Goal: Contribute content: Add original content to the website for others to see

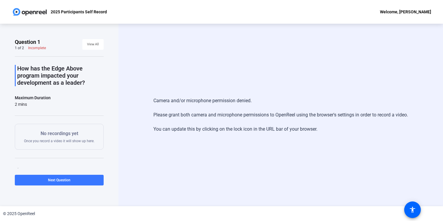
click at [75, 132] on p "No recordings yet" at bounding box center [59, 133] width 71 height 7
click at [134, 56] on div "Camera and/or microphone permission denied. Please grant both camera and microp…" at bounding box center [281, 115] width 325 height 183
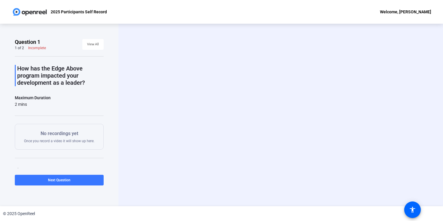
click at [304, 118] on video at bounding box center [280, 115] width 89 height 50
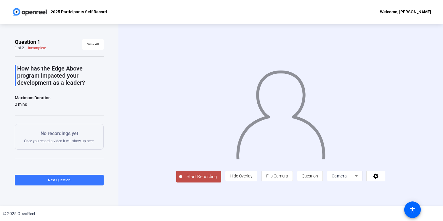
click at [355, 180] on div "Camera" at bounding box center [343, 175] width 23 height 7
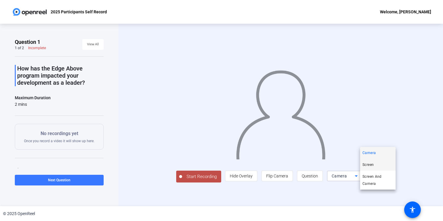
click at [372, 164] on span "Screen" at bounding box center [368, 164] width 11 height 7
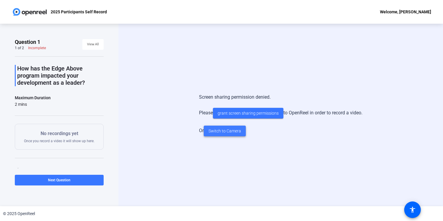
click at [230, 132] on span "Switch to Camera" at bounding box center [225, 131] width 33 height 6
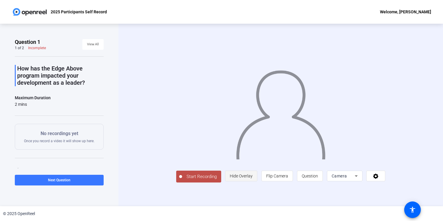
click at [253, 178] on span "Hide Overlay" at bounding box center [241, 176] width 23 height 5
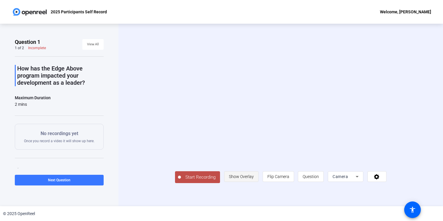
click at [254, 179] on span "Show Overlay" at bounding box center [241, 176] width 25 height 5
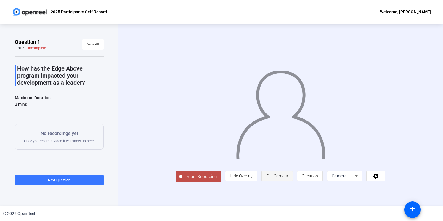
click at [288, 178] on span "Flip Camera" at bounding box center [277, 176] width 22 height 5
click at [318, 178] on span "Question" at bounding box center [310, 176] width 16 height 5
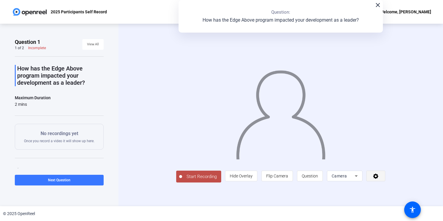
click at [379, 179] on icon at bounding box center [375, 176] width 5 height 5
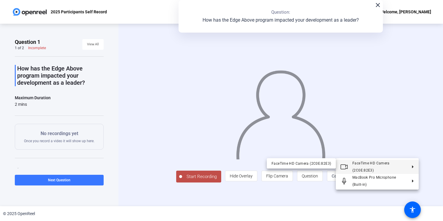
click at [402, 168] on span "FaceTime HD Camera (2C0E:82E3)" at bounding box center [380, 167] width 55 height 14
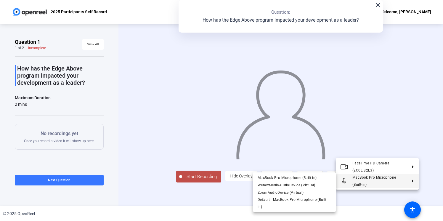
click at [366, 204] on div at bounding box center [221, 110] width 443 height 221
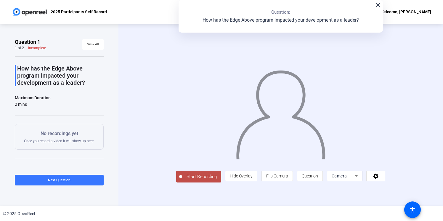
click at [363, 188] on div at bounding box center [345, 184] width 36 height 7
click at [122, 137] on div "Start Recording person Hide Overlay flip Flip Camera question_mark Question Cam…" at bounding box center [281, 115] width 325 height 183
click at [377, 9] on div "close Question: How has the Edge Above program impacted your development as a l…" at bounding box center [281, 16] width 204 height 33
click at [379, 7] on mat-icon "close" at bounding box center [377, 4] width 7 height 7
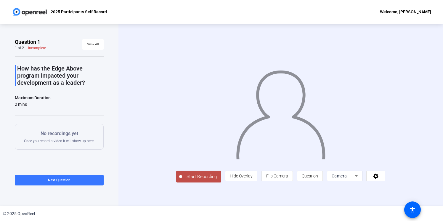
click at [182, 180] on span "Start Recording" at bounding box center [201, 176] width 39 height 7
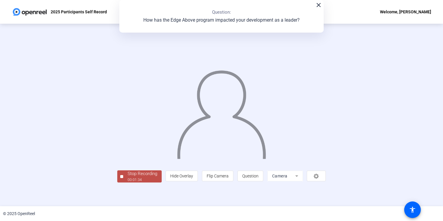
scroll to position [15, 0]
click at [128, 183] on div "00:01:36" at bounding box center [143, 179] width 30 height 5
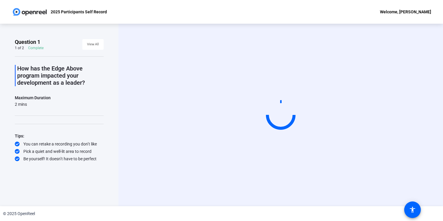
click at [240, 109] on video at bounding box center [280, 115] width 89 height 50
click at [60, 84] on p "How has the Edge Above program impacted your development as a leader?" at bounding box center [60, 75] width 87 height 21
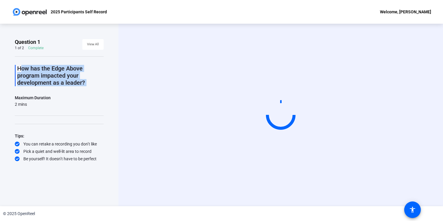
click at [60, 84] on p "How has the Edge Above program impacted your development as a leader?" at bounding box center [60, 75] width 87 height 21
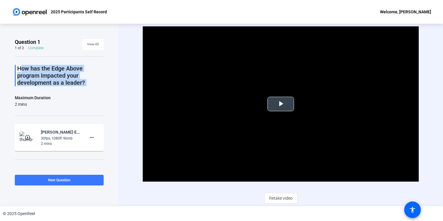
click at [281, 104] on span "Video Player" at bounding box center [281, 104] width 0 height 0
click at [93, 140] on mat-icon "more_horiz" at bounding box center [91, 137] width 7 height 7
click at [103, 157] on span "Retake" at bounding box center [101, 157] width 24 height 7
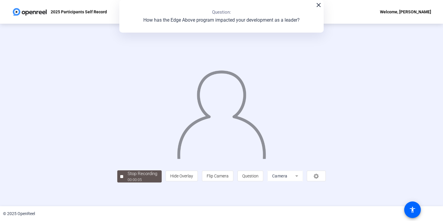
scroll to position [15, 0]
click at [128, 183] on div "00:00:08" at bounding box center [143, 179] width 30 height 5
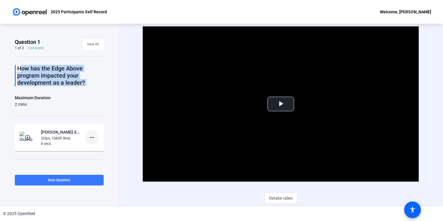
click at [90, 138] on mat-icon "more_horiz" at bounding box center [91, 137] width 7 height 7
click at [103, 157] on span "Retake" at bounding box center [101, 157] width 24 height 7
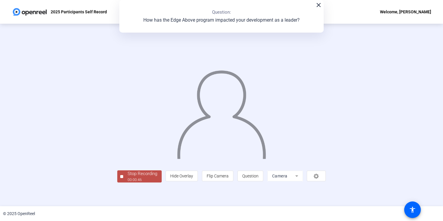
scroll to position [15, 0]
click at [128, 183] on div "00:00:47" at bounding box center [143, 179] width 30 height 5
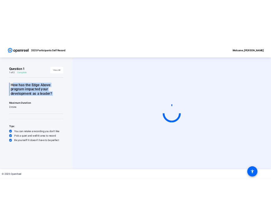
scroll to position [0, 0]
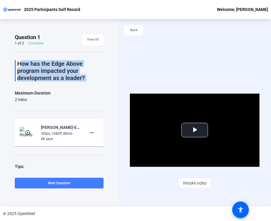
click at [97, 184] on span at bounding box center [59, 183] width 89 height 14
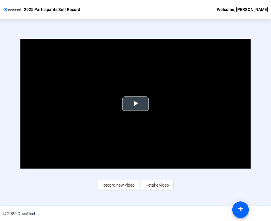
scroll to position [28, 0]
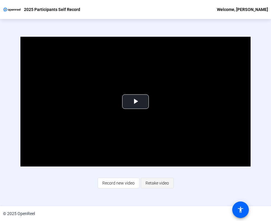
click at [150, 182] on span "Retake video" at bounding box center [157, 182] width 23 height 11
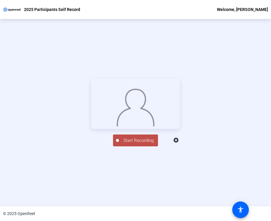
scroll to position [67, 0]
click at [150, 147] on div "00:00:22" at bounding box center [139, 143] width 30 height 5
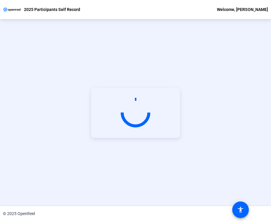
scroll to position [28, 0]
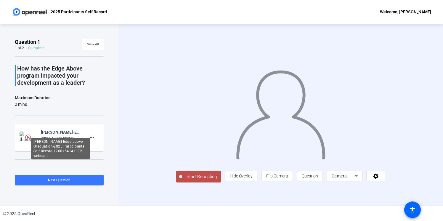
click at [62, 134] on div "Vijay Tiwari-Edge above Graduation-2025 Participants Self Record-1760154141392-…" at bounding box center [61, 132] width 40 height 7
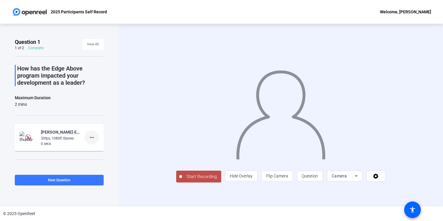
click at [92, 140] on mat-icon "more_horiz" at bounding box center [91, 137] width 7 height 7
click at [52, 161] on div at bounding box center [221, 110] width 443 height 221
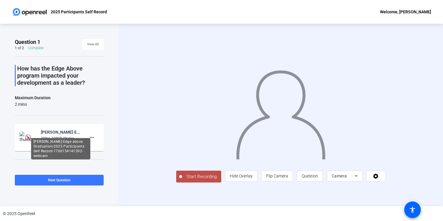
click at [56, 139] on div "Vijay Tiwari-Edge above Graduation-2025 Participants Self Record-1760154141392-…" at bounding box center [60, 148] width 59 height 21
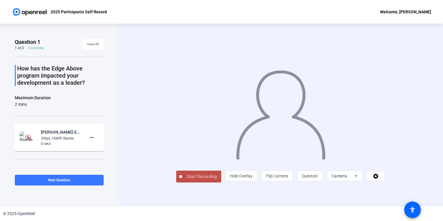
click at [23, 134] on img at bounding box center [28, 138] width 17 height 12
click at [87, 183] on span at bounding box center [59, 180] width 89 height 14
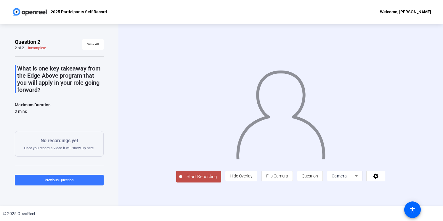
click at [182, 180] on span "Start Recording" at bounding box center [201, 176] width 39 height 7
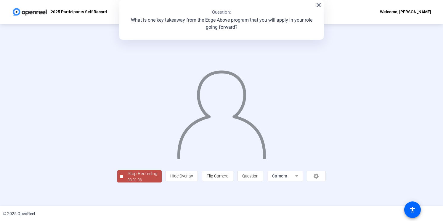
scroll to position [15, 0]
click at [128, 183] on div "00:01:07" at bounding box center [143, 179] width 30 height 5
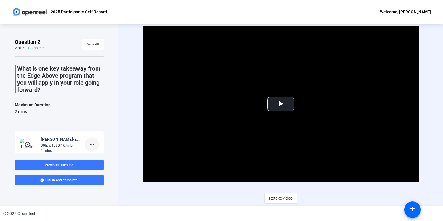
click at [90, 147] on mat-icon "more_horiz" at bounding box center [91, 144] width 7 height 7
click at [95, 165] on span "Retake" at bounding box center [101, 164] width 24 height 7
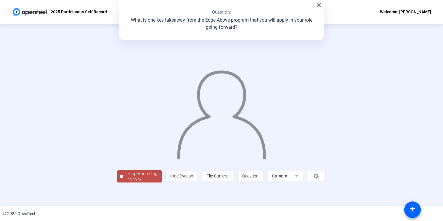
scroll to position [15, 0]
click at [128, 183] on div "00:00:35" at bounding box center [143, 179] width 30 height 5
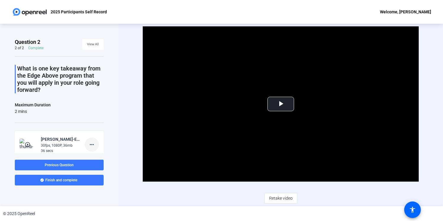
click at [93, 147] on mat-icon "more_horiz" at bounding box center [91, 144] width 7 height 7
click at [104, 162] on span "Retake" at bounding box center [101, 164] width 24 height 7
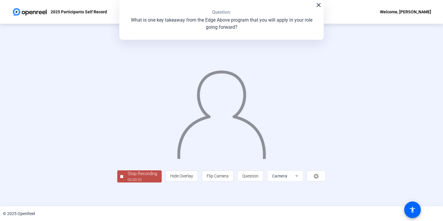
scroll to position [15, 0]
click at [128, 177] on div "Stop Recording" at bounding box center [143, 173] width 30 height 7
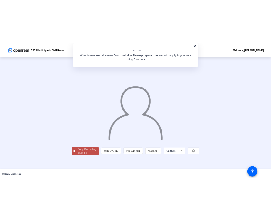
scroll to position [0, 0]
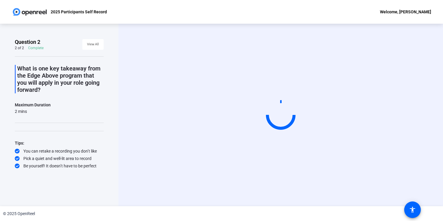
click at [236, 90] on video at bounding box center [280, 115] width 89 height 50
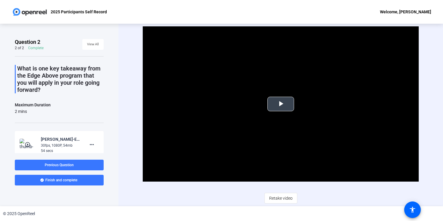
click at [281, 104] on span "Video Player" at bounding box center [281, 104] width 0 height 0
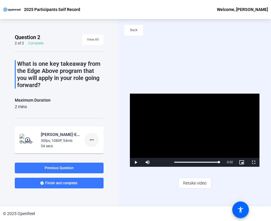
click at [93, 140] on mat-icon "more_horiz" at bounding box center [91, 139] width 7 height 7
click at [100, 160] on span "Retake" at bounding box center [101, 159] width 24 height 7
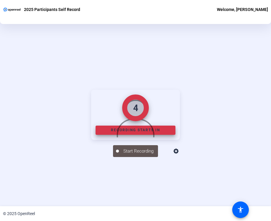
scroll to position [57, 0]
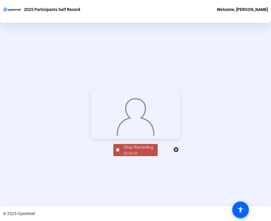
click at [133, 151] on div "Stop Recording" at bounding box center [139, 147] width 30 height 7
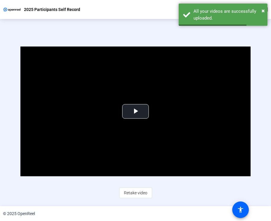
scroll to position [8, 0]
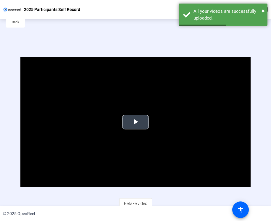
click at [136, 122] on span "Video Player" at bounding box center [136, 122] width 0 height 0
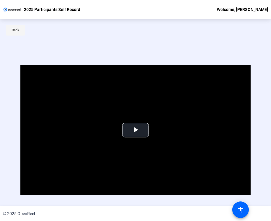
click at [19, 27] on span "Back" at bounding box center [15, 30] width 7 height 9
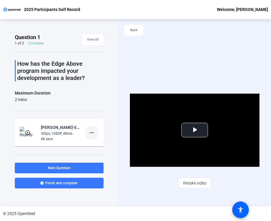
click at [91, 130] on mat-icon "more_horiz" at bounding box center [91, 132] width 7 height 7
click at [107, 146] on span "Delete clip" at bounding box center [101, 145] width 24 height 7
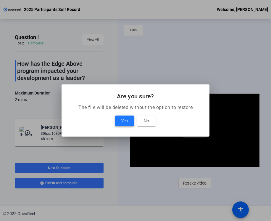
click at [127, 123] on span "Yes" at bounding box center [124, 120] width 7 height 7
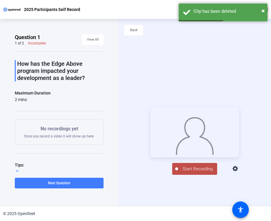
click at [79, 180] on span at bounding box center [59, 183] width 89 height 14
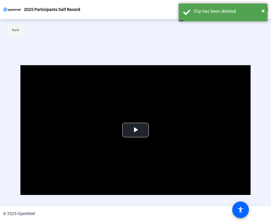
click at [13, 27] on span "Back" at bounding box center [15, 30] width 7 height 9
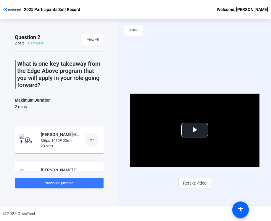
click at [90, 138] on mat-icon "more_horiz" at bounding box center [91, 139] width 7 height 7
click at [98, 152] on span "Delete clip" at bounding box center [101, 152] width 24 height 7
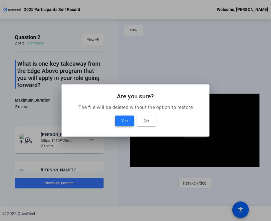
click at [128, 122] on span at bounding box center [124, 121] width 19 height 14
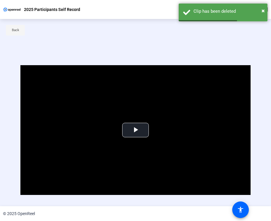
click at [17, 32] on span "Back" at bounding box center [15, 30] width 7 height 9
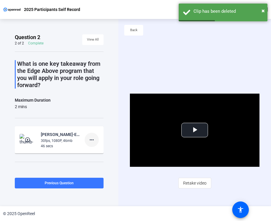
click at [90, 141] on mat-icon "more_horiz" at bounding box center [91, 139] width 7 height 7
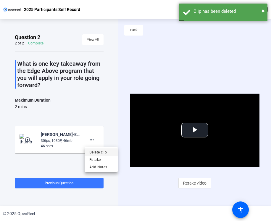
click at [100, 151] on span "Delete clip" at bounding box center [101, 152] width 24 height 7
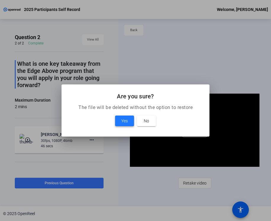
click at [128, 122] on span at bounding box center [124, 121] width 19 height 14
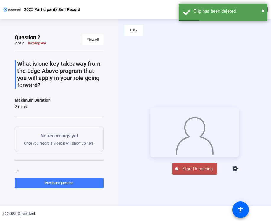
click at [79, 183] on span at bounding box center [59, 183] width 89 height 14
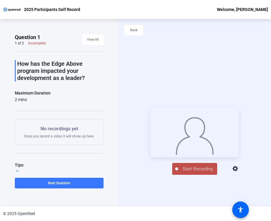
click at [204, 175] on button "Start Recording" at bounding box center [194, 169] width 45 height 12
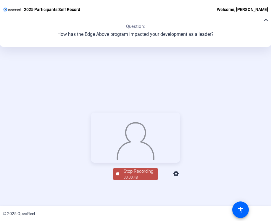
scroll to position [67, 0]
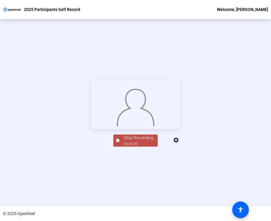
click at [139, 147] on div "00:00:49" at bounding box center [139, 143] width 30 height 5
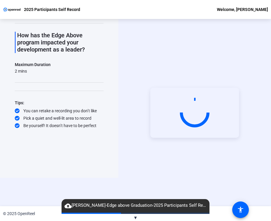
scroll to position [0, 0]
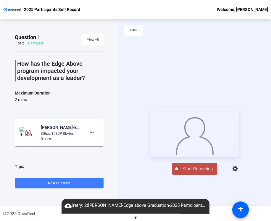
click at [77, 180] on span at bounding box center [59, 183] width 89 height 14
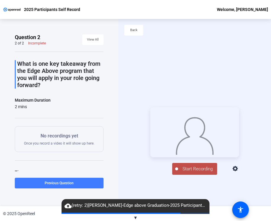
click at [42, 180] on span at bounding box center [59, 183] width 89 height 14
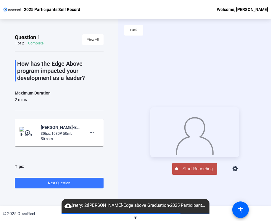
click at [28, 132] on mat-icon "play_circle_outline" at bounding box center [28, 133] width 7 height 6
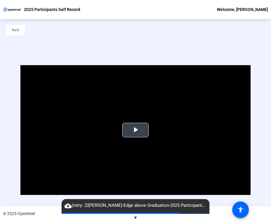
click at [136, 130] on span "Video Player" at bounding box center [136, 130] width 0 height 0
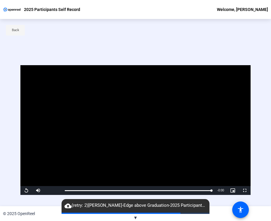
click at [20, 29] on span at bounding box center [15, 30] width 19 height 14
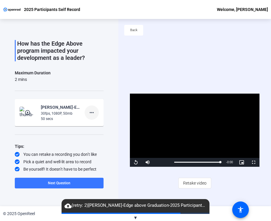
scroll to position [21, 0]
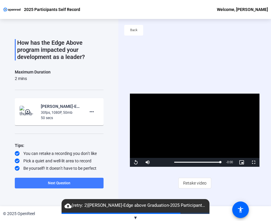
click at [63, 182] on span "Next Question" at bounding box center [59, 183] width 23 height 4
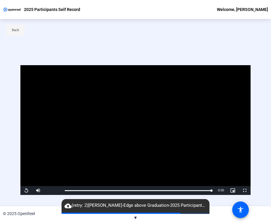
click at [18, 31] on span "Back" at bounding box center [15, 30] width 7 height 9
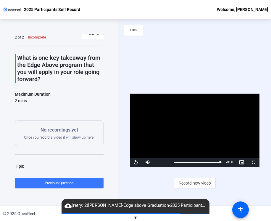
scroll to position [0, 0]
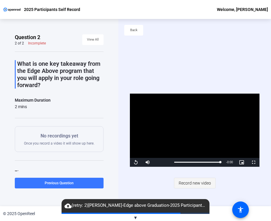
click at [192, 185] on span "Record new video" at bounding box center [195, 182] width 32 height 11
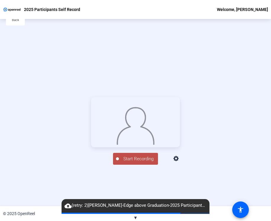
scroll to position [13, 0]
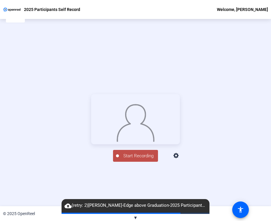
click at [145, 159] on span "Start Recording" at bounding box center [138, 156] width 39 height 7
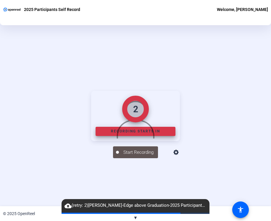
scroll to position [54, 0]
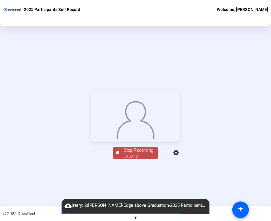
click at [126, 154] on div "Stop Recording" at bounding box center [139, 150] width 30 height 7
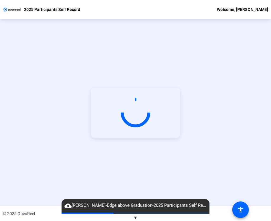
scroll to position [0, 0]
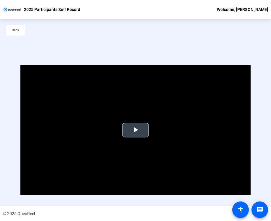
click at [136, 130] on span "Video Player" at bounding box center [136, 130] width 0 height 0
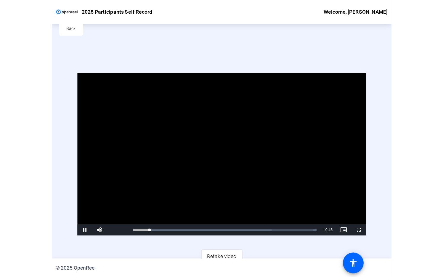
scroll to position [8, 0]
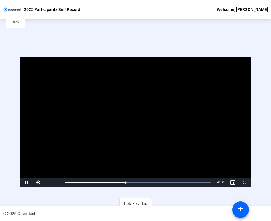
click at [140, 156] on video "Video Player" at bounding box center [135, 122] width 231 height 130
click at [27, 183] on span "Video Player" at bounding box center [26, 183] width 12 height 0
click at [65, 182] on div "0:00" at bounding box center [65, 182] width 0 height 1
click at [245, 183] on span "Video Player" at bounding box center [245, 183] width 12 height 0
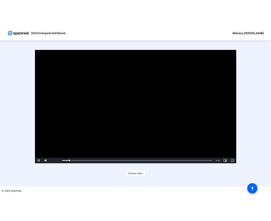
scroll to position [0, 0]
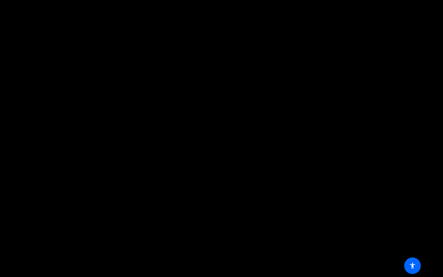
click at [271, 221] on button "Exit Fullscreen" at bounding box center [437, 272] width 12 height 9
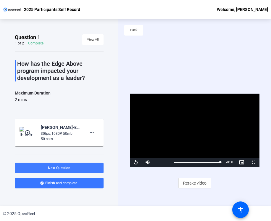
click at [79, 168] on span at bounding box center [59, 168] width 89 height 14
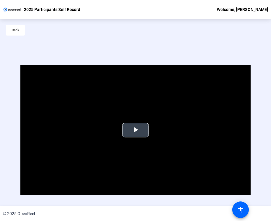
click at [136, 130] on span "Video Player" at bounding box center [136, 130] width 0 height 0
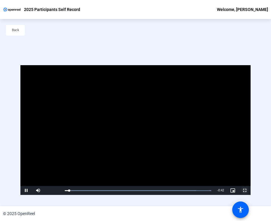
click at [243, 191] on span "Video Player" at bounding box center [245, 191] width 12 height 0
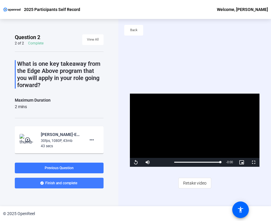
click at [65, 185] on span at bounding box center [59, 183] width 89 height 14
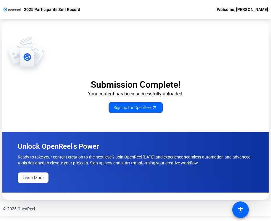
click at [154, 156] on p "Ready to take your content creation to the next level? Join OpenReel today and …" at bounding box center [136, 160] width 236 height 12
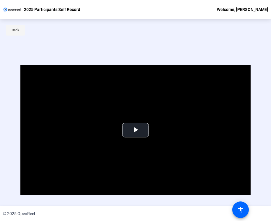
click at [20, 31] on span at bounding box center [15, 30] width 19 height 14
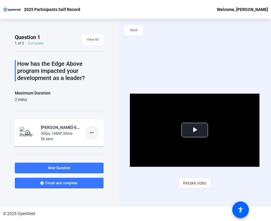
click at [95, 135] on mat-icon "more_horiz" at bounding box center [91, 132] width 7 height 7
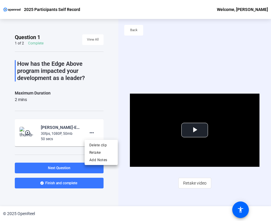
click at [112, 100] on div at bounding box center [135, 110] width 271 height 221
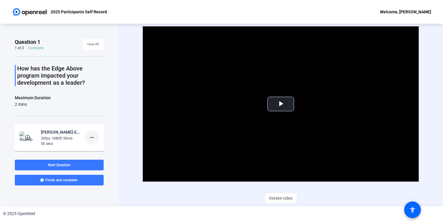
click at [94, 139] on mat-icon "more_horiz" at bounding box center [91, 137] width 7 height 7
click at [132, 195] on div at bounding box center [221, 110] width 443 height 221
click at [271, 104] on span "Video Player" at bounding box center [281, 104] width 0 height 0
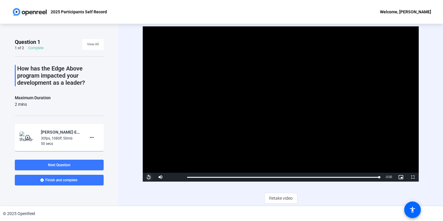
click at [148, 177] on span "Video Player" at bounding box center [149, 177] width 12 height 0
click at [151, 177] on span "Video Player" at bounding box center [149, 177] width 12 height 0
click at [93, 136] on mat-icon "more_horiz" at bounding box center [91, 137] width 7 height 7
click at [215, 119] on div at bounding box center [221, 110] width 443 height 221
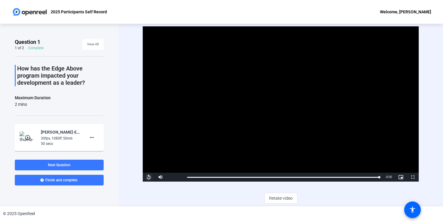
click at [148, 177] on span "Video Player" at bounding box center [149, 177] width 12 height 0
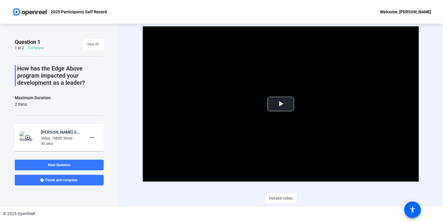
click at [28, 136] on mat-icon "play_circle_outline" at bounding box center [28, 138] width 7 height 6
click at [281, 104] on span "Video Player" at bounding box center [281, 104] width 0 height 0
